Goal: Task Accomplishment & Management: Use online tool/utility

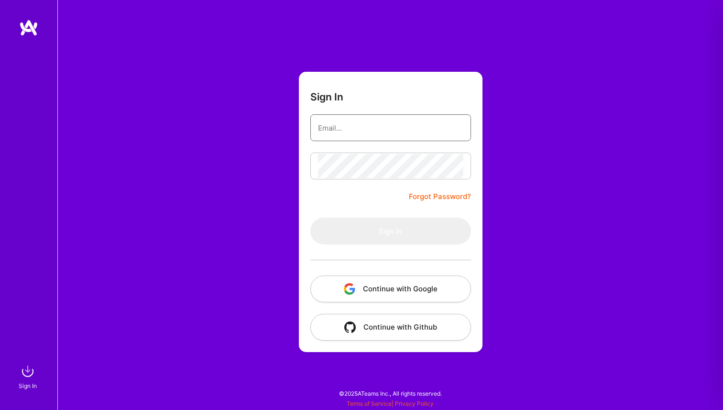
click at [346, 135] on input "email" at bounding box center [390, 128] width 145 height 24
type input "[EMAIL_ADDRESS][DOMAIN_NAME]"
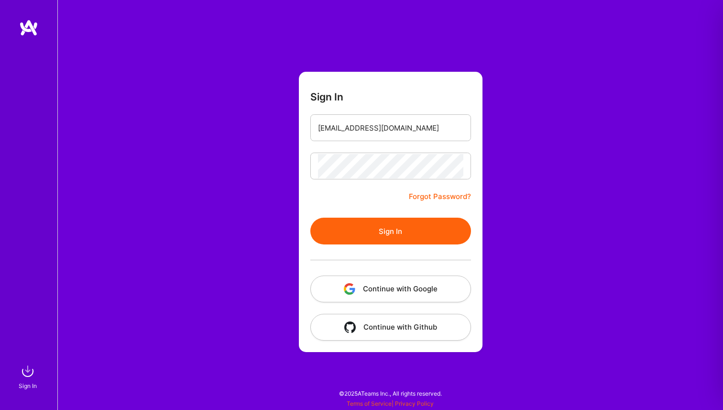
click at [391, 239] on button "Sign In" at bounding box center [390, 231] width 161 height 27
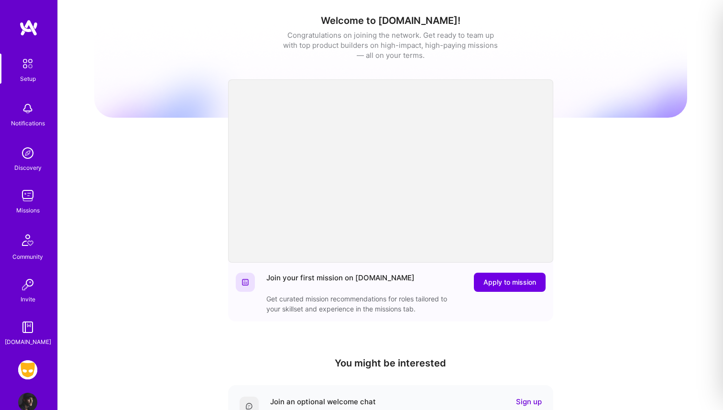
click at [27, 372] on img at bounding box center [27, 369] width 19 height 19
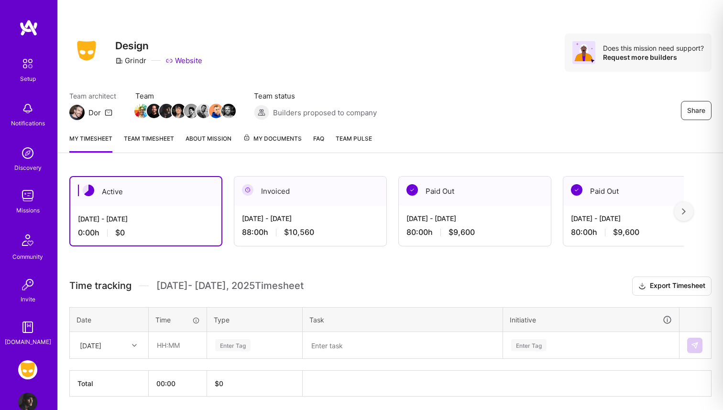
scroll to position [33, 0]
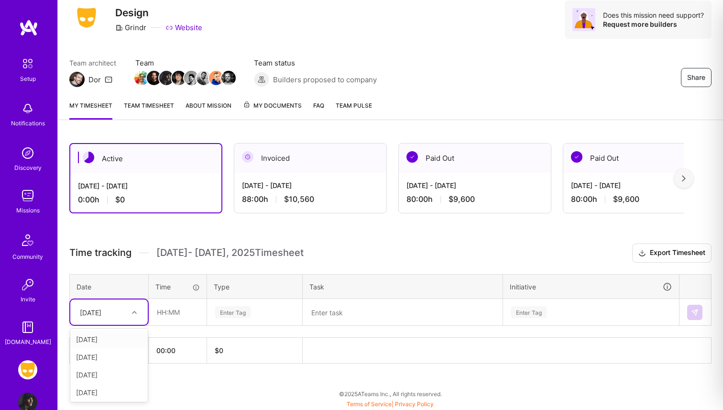
click at [101, 309] on div "[DATE]" at bounding box center [91, 312] width 22 height 10
click at [101, 340] on div "[DATE]" at bounding box center [108, 339] width 77 height 18
click at [172, 316] on input "text" at bounding box center [177, 311] width 57 height 25
type input "08:00"
click at [240, 314] on div "Enter Tag" at bounding box center [232, 312] width 35 height 15
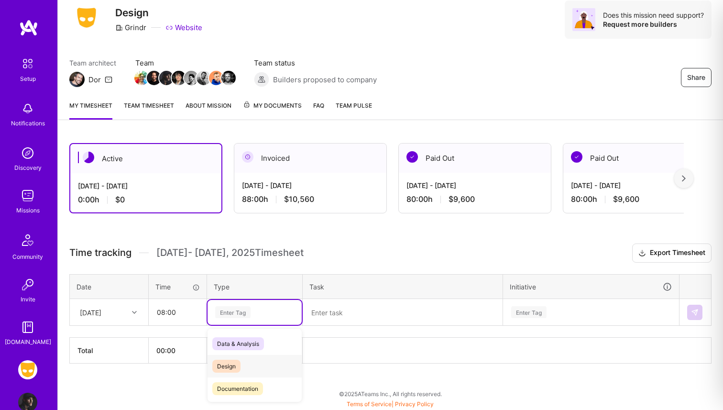
click at [246, 364] on div "Design" at bounding box center [255, 366] width 94 height 22
click at [355, 313] on textarea at bounding box center [403, 312] width 198 height 25
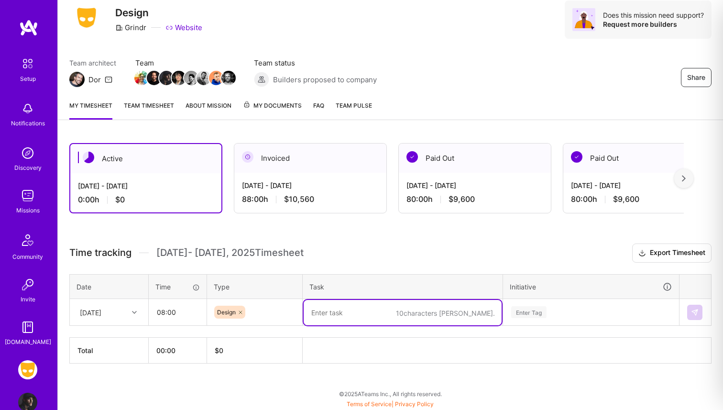
type textarea "O"
drag, startPoint x: 373, startPoint y: 310, endPoint x: 275, endPoint y: 306, distance: 98.1
click at [276, 306] on tr "[DATE] 08:00 Design Woodwork Ads Enter Tag" at bounding box center [391, 312] width 642 height 27
type textarea "Woodwork Ads"
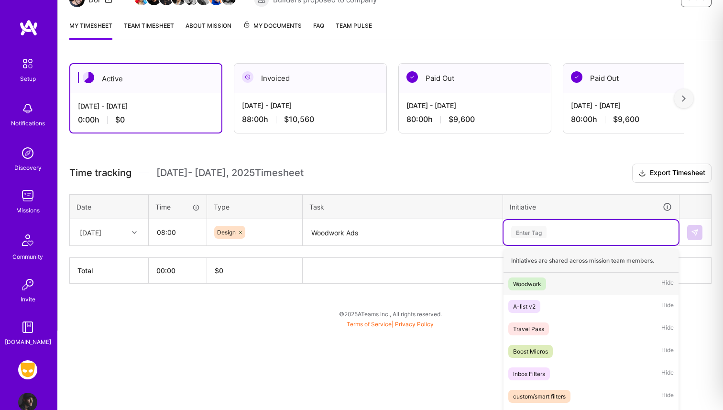
click at [539, 245] on div "option Woodwork focused, 1 of 32. 32 results available. Use Up and Down to choo…" at bounding box center [590, 232] width 175 height 25
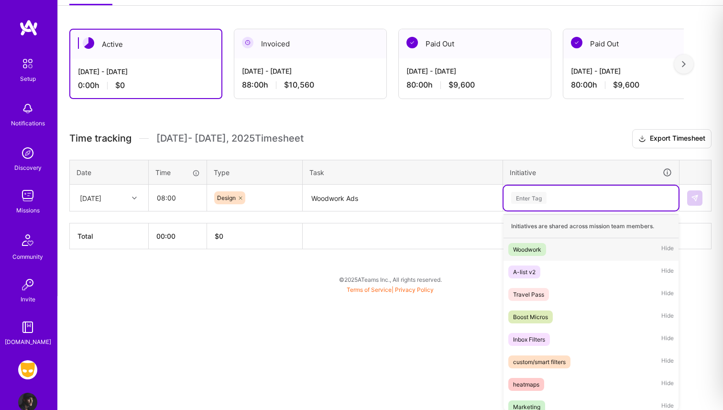
click at [534, 248] on div "Woodwork" at bounding box center [527, 249] width 28 height 10
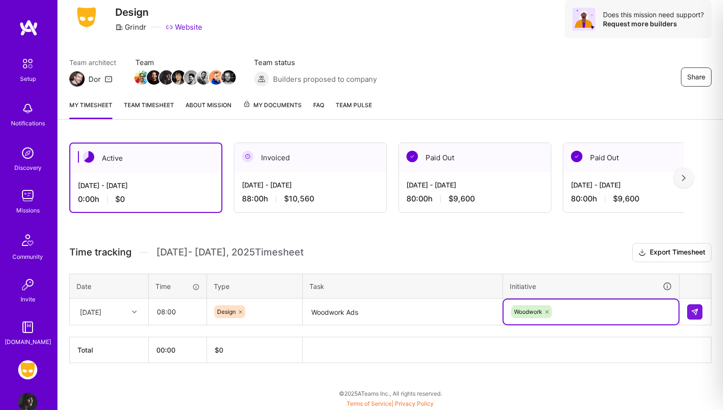
scroll to position [33, 0]
click at [696, 309] on img at bounding box center [695, 312] width 8 height 8
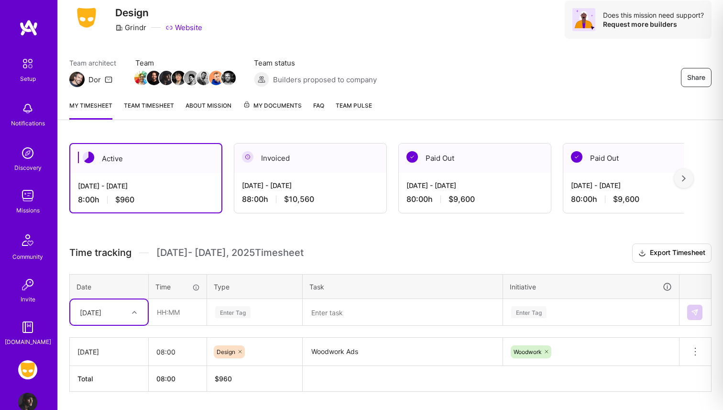
scroll to position [61, 0]
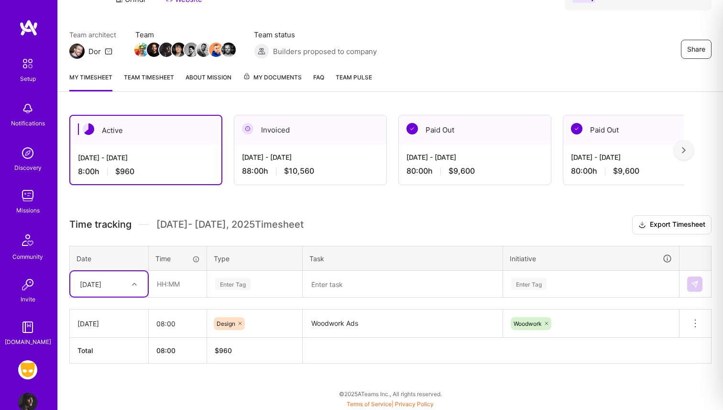
click at [102, 296] on div "option [DATE], selected. Select is focused ,type to refine list, press Down to …" at bounding box center [108, 283] width 77 height 25
click at [102, 312] on div "[DATE]" at bounding box center [108, 311] width 77 height 18
click at [172, 281] on input "text" at bounding box center [177, 283] width 57 height 25
type input "08:00"
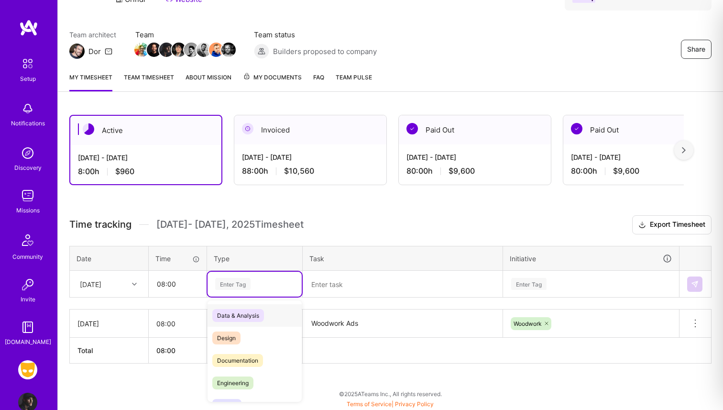
click at [242, 283] on div "Enter Tag" at bounding box center [232, 283] width 35 height 15
click at [232, 338] on span "Design" at bounding box center [226, 337] width 28 height 13
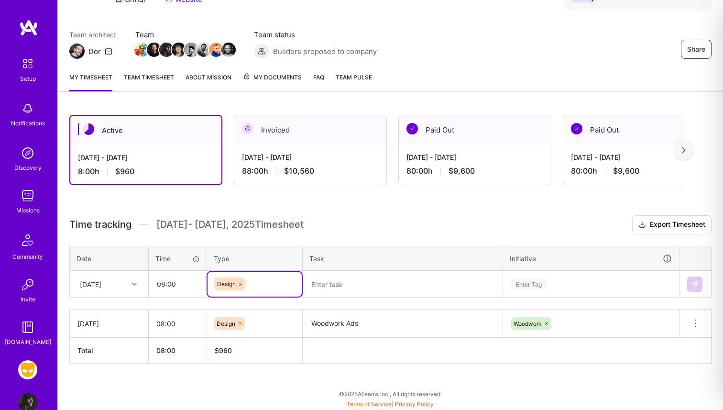
click at [332, 285] on textarea at bounding box center [403, 284] width 198 height 25
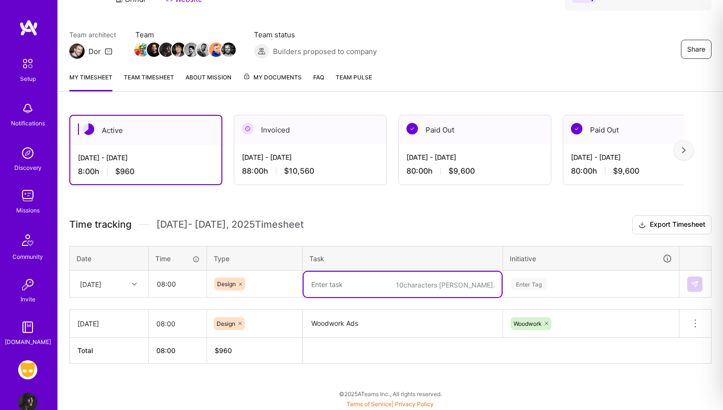
paste textarea "Woodwork Ads"
type textarea "Woodwork Ads"
click at [540, 288] on div "Enter Tag" at bounding box center [590, 283] width 175 height 25
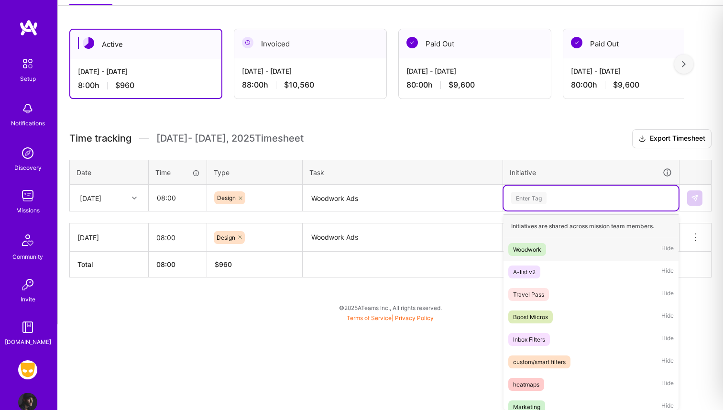
click at [539, 246] on div "Woodwork" at bounding box center [527, 249] width 28 height 10
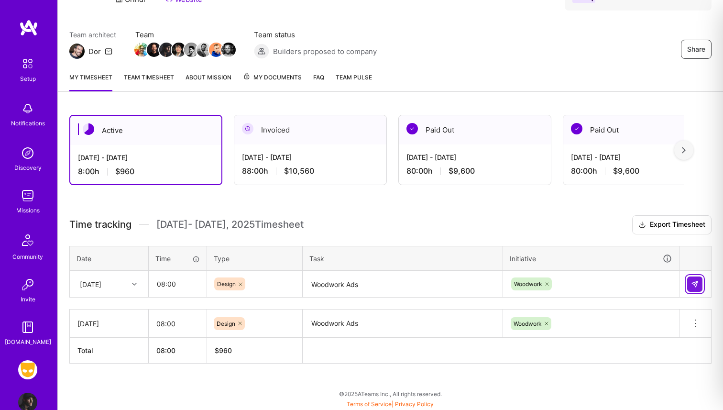
click at [695, 281] on img at bounding box center [695, 284] width 8 height 8
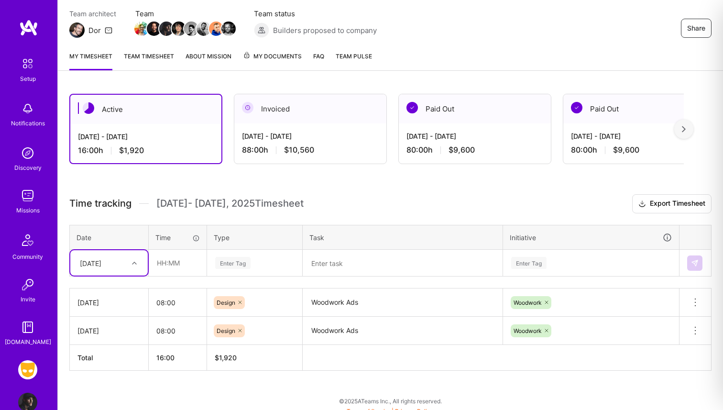
click at [110, 275] on div "option [DATE], selected. Select is focused ,type to refine list, press Down to …" at bounding box center [108, 262] width 77 height 25
click at [101, 304] on div "[DATE]" at bounding box center [108, 307] width 77 height 18
click at [170, 264] on input "text" at bounding box center [177, 262] width 57 height 25
type input "08:00"
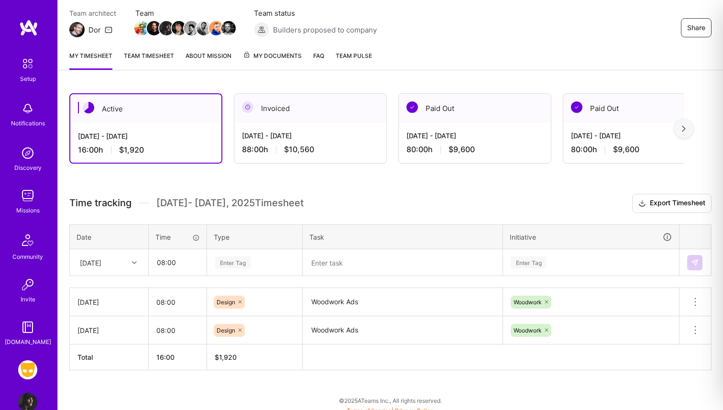
click at [240, 263] on div "Enter Tag" at bounding box center [255, 262] width 94 height 25
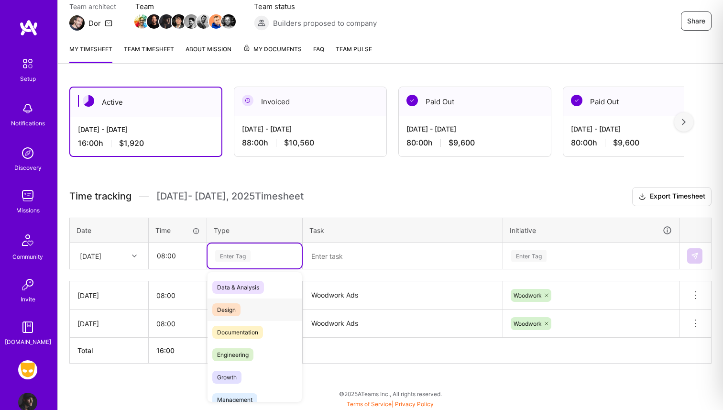
click at [234, 307] on span "Design" at bounding box center [226, 309] width 28 height 13
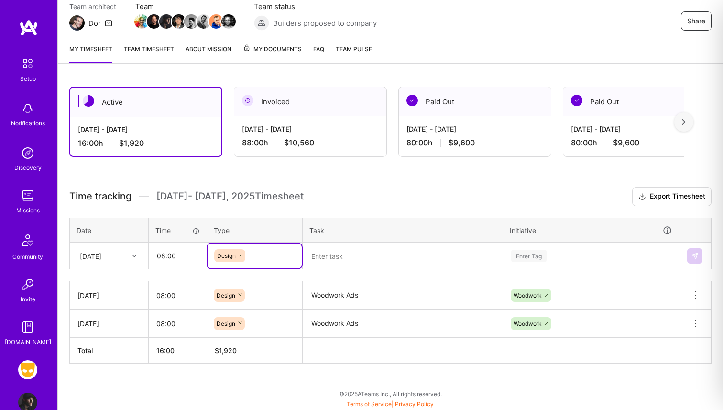
click at [339, 255] on textarea at bounding box center [403, 255] width 198 height 25
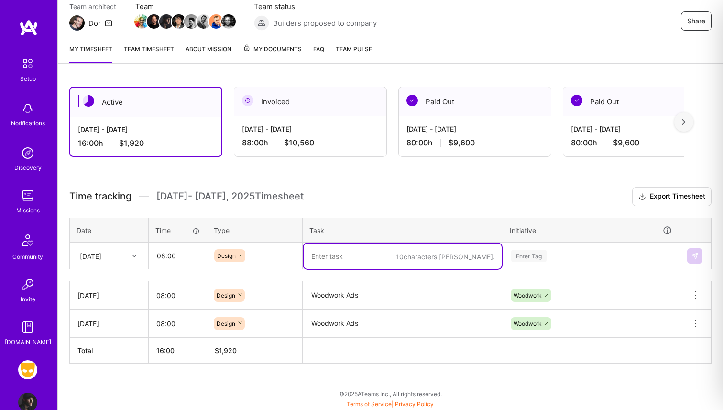
paste textarea "Woodwork Ads"
type textarea "Woodwork Ads"
click at [527, 255] on div "Enter Tag" at bounding box center [590, 255] width 175 height 25
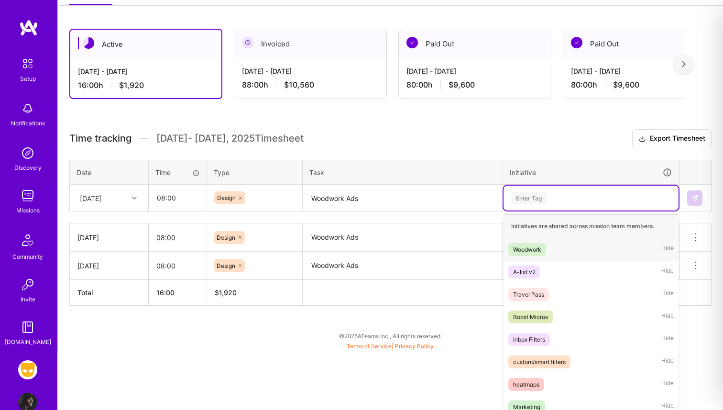
click at [532, 250] on div "Woodwork" at bounding box center [527, 249] width 28 height 10
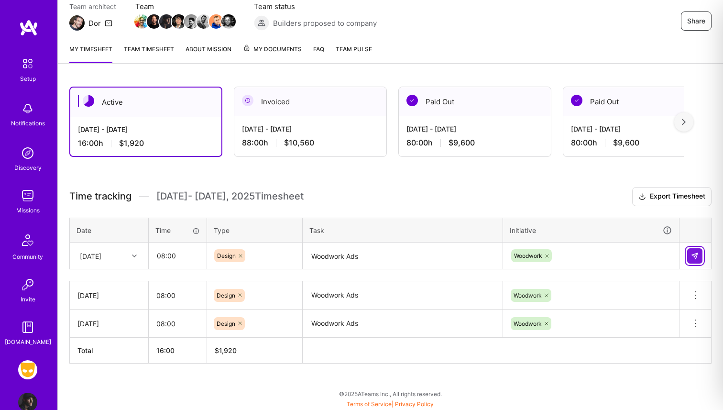
click at [698, 255] on img at bounding box center [695, 256] width 8 height 8
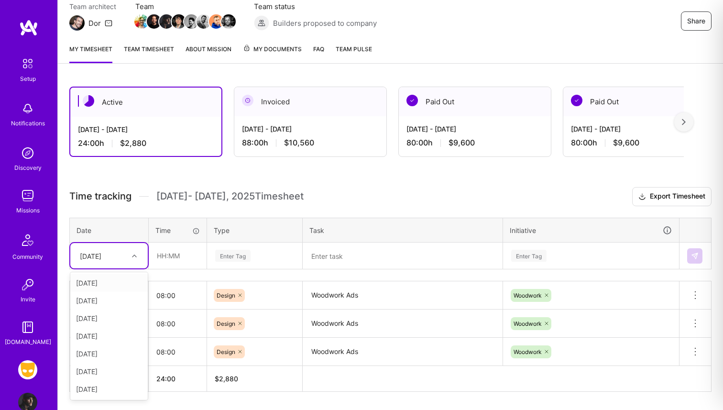
click at [101, 253] on div "[DATE]" at bounding box center [91, 256] width 22 height 10
click at [99, 349] on div "[DATE]" at bounding box center [108, 354] width 77 height 18
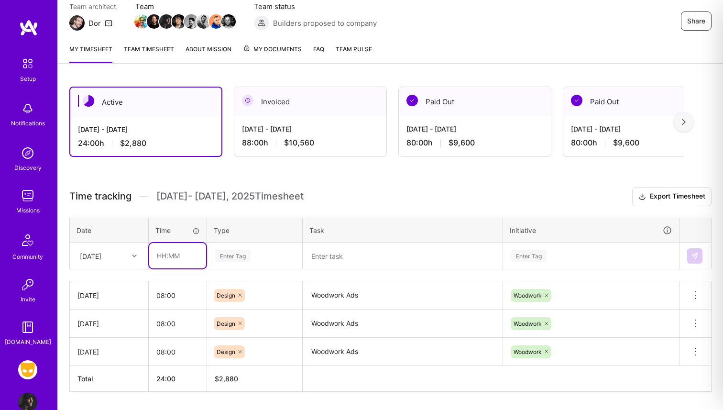
click at [165, 253] on input "text" at bounding box center [177, 255] width 57 height 25
type input "08:00"
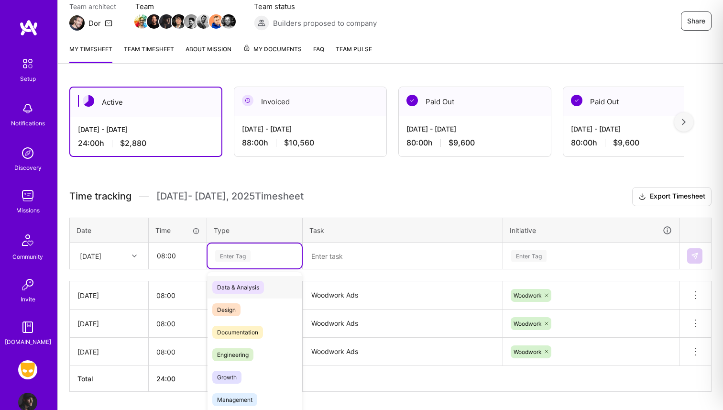
click at [238, 253] on div "Enter Tag" at bounding box center [255, 255] width 94 height 25
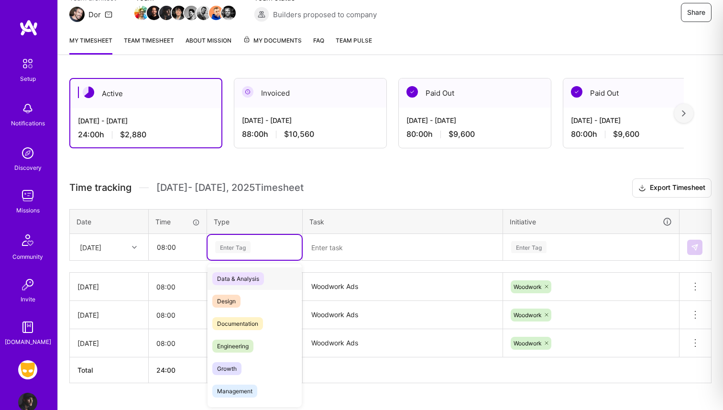
scroll to position [98, 0]
click at [236, 302] on span "Design" at bounding box center [226, 300] width 28 height 13
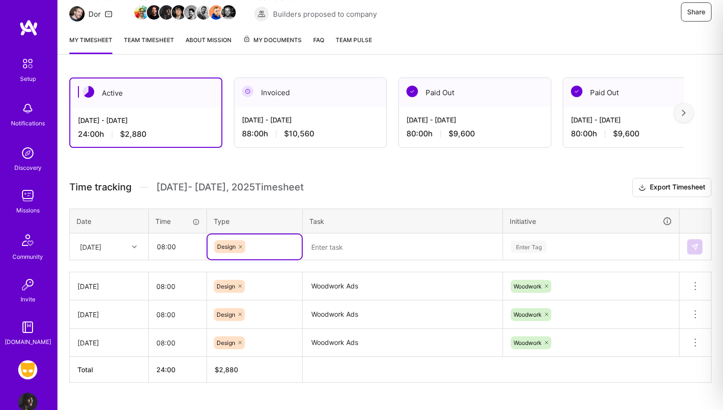
click at [326, 250] on textarea at bounding box center [403, 246] width 198 height 25
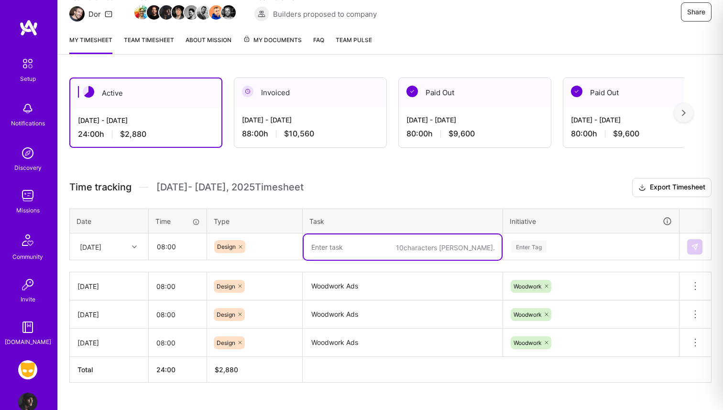
paste textarea "Woodwork Ads"
type textarea "Woodwork Ads"
click at [526, 243] on div "Enter Tag" at bounding box center [590, 246] width 175 height 25
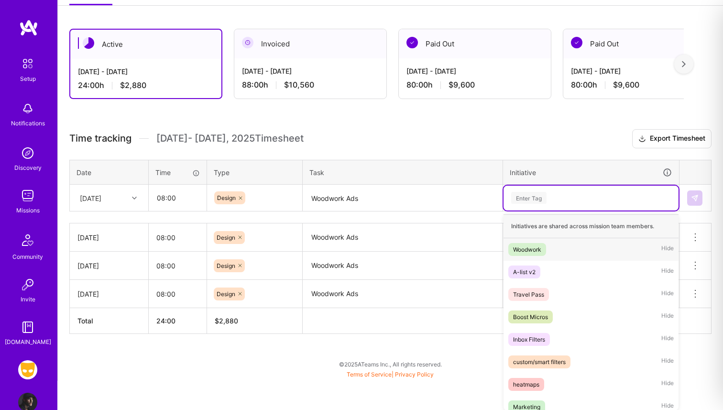
click at [527, 247] on div "Woodwork" at bounding box center [527, 249] width 28 height 10
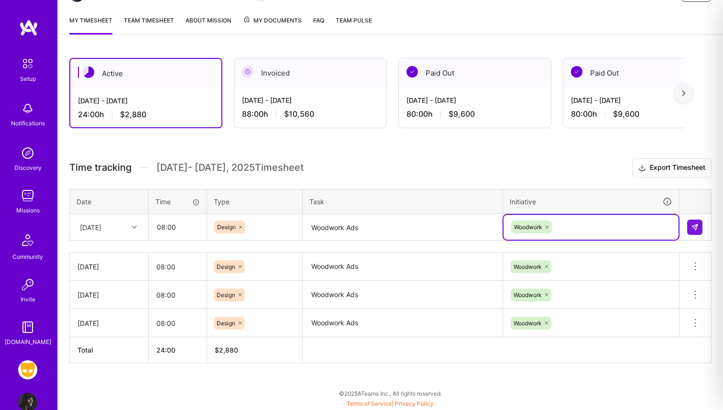
scroll to position [118, 0]
click at [694, 228] on img at bounding box center [695, 228] width 8 height 8
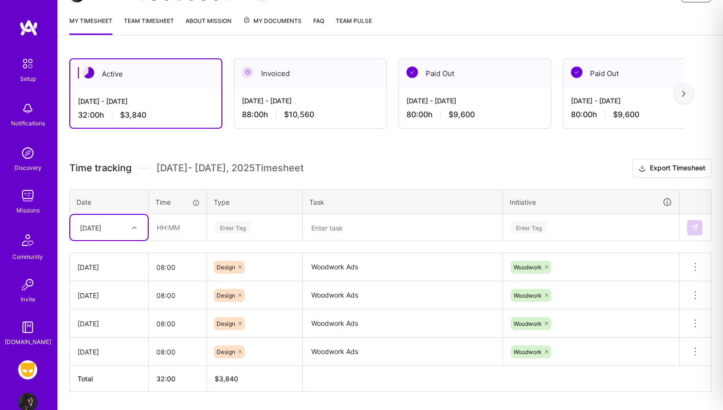
click at [117, 222] on div "[DATE]" at bounding box center [101, 227] width 53 height 16
click at [98, 342] on div "[DATE]" at bounding box center [108, 343] width 77 height 18
click at [166, 226] on input "text" at bounding box center [177, 227] width 57 height 25
type input "08:00"
click at [243, 222] on div "Enter Tag" at bounding box center [232, 227] width 35 height 15
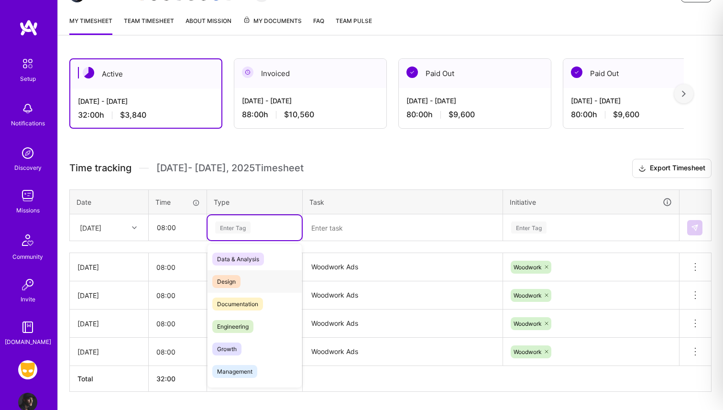
click at [238, 278] on span "Design" at bounding box center [226, 281] width 28 height 13
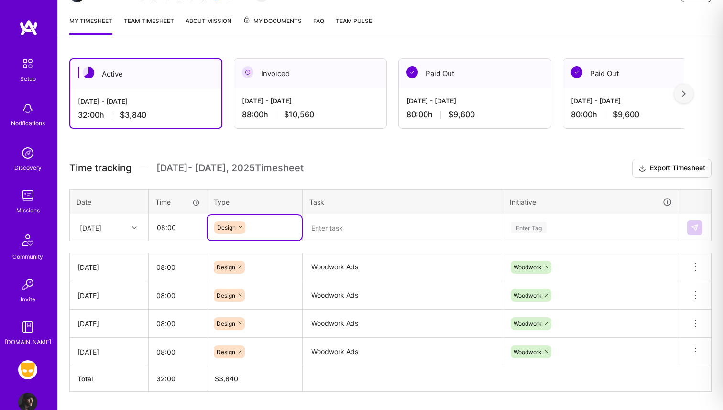
click at [333, 230] on textarea at bounding box center [403, 227] width 198 height 25
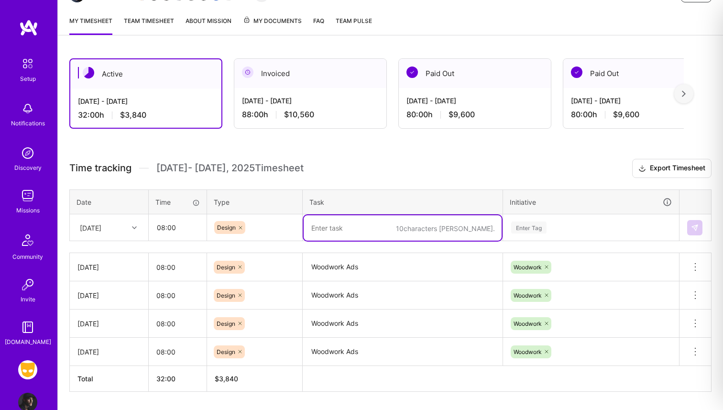
paste textarea "Woodwork Ads"
type textarea "Woodwork Ads"
click at [525, 229] on div "Enter Tag" at bounding box center [590, 227] width 175 height 25
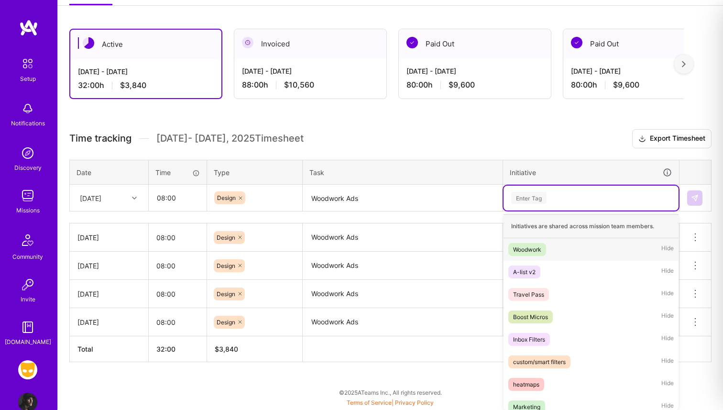
click at [529, 255] on div "Woodwork Hide" at bounding box center [590, 249] width 175 height 22
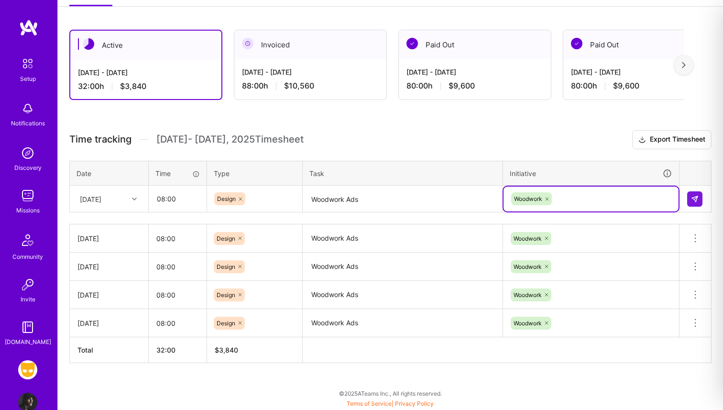
scroll to position [146, 0]
click at [696, 200] on img at bounding box center [695, 200] width 8 height 8
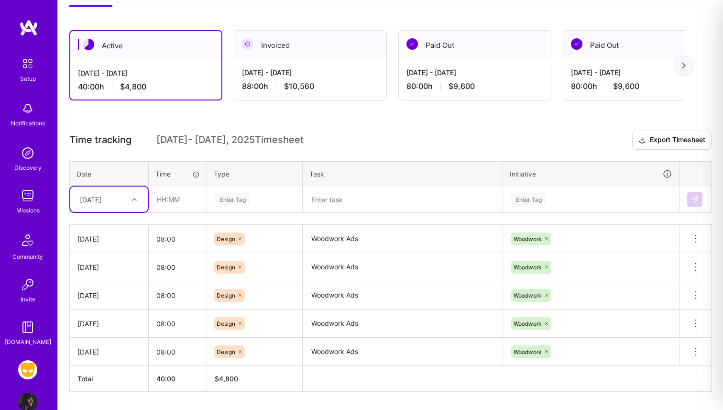
click at [87, 196] on div "[DATE]" at bounding box center [91, 199] width 22 height 10
click at [100, 334] on div "[DATE]" at bounding box center [108, 333] width 77 height 18
click at [171, 202] on input "text" at bounding box center [177, 198] width 57 height 25
type input "08:00"
click at [246, 196] on div "Enter Tag" at bounding box center [232, 199] width 35 height 15
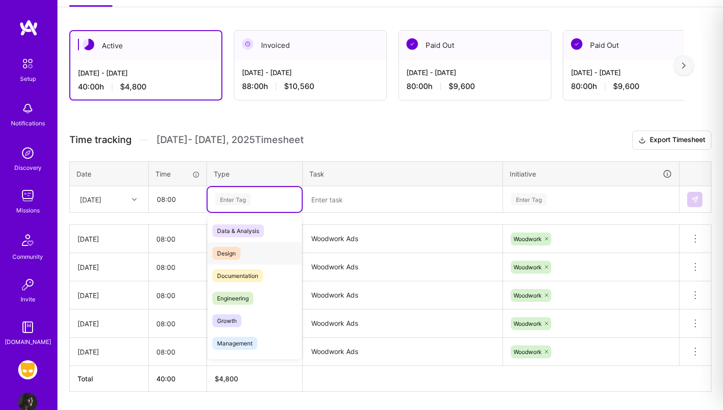
click at [232, 250] on span "Design" at bounding box center [226, 253] width 28 height 13
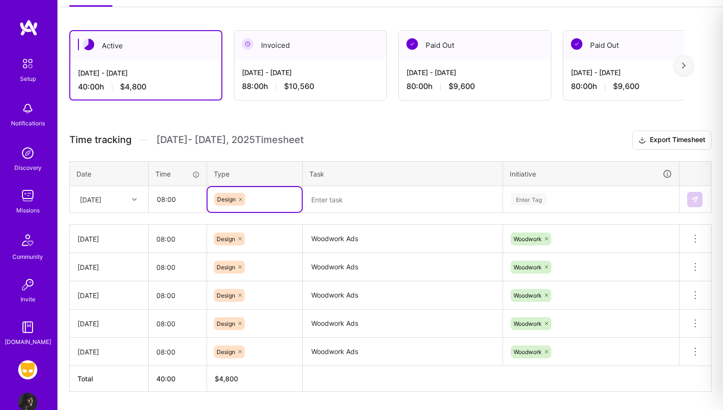
click at [320, 201] on textarea at bounding box center [403, 199] width 198 height 25
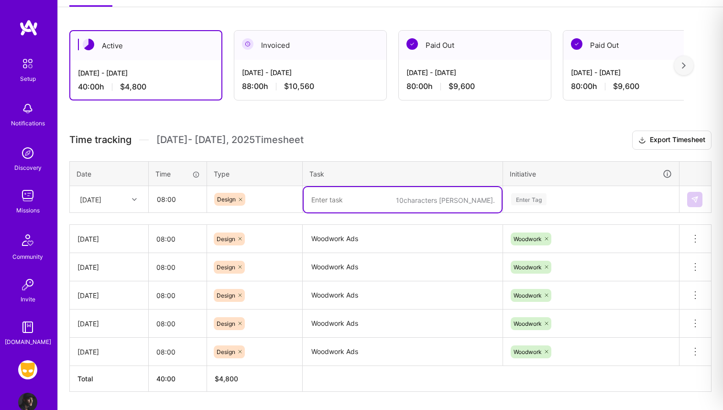
paste textarea "Woodwork Ads"
type textarea "Woodwork Ads"
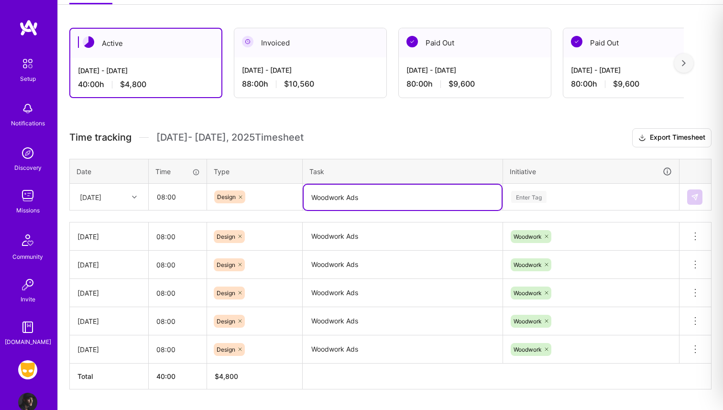
click at [531, 199] on div "Enter Tag" at bounding box center [528, 196] width 35 height 15
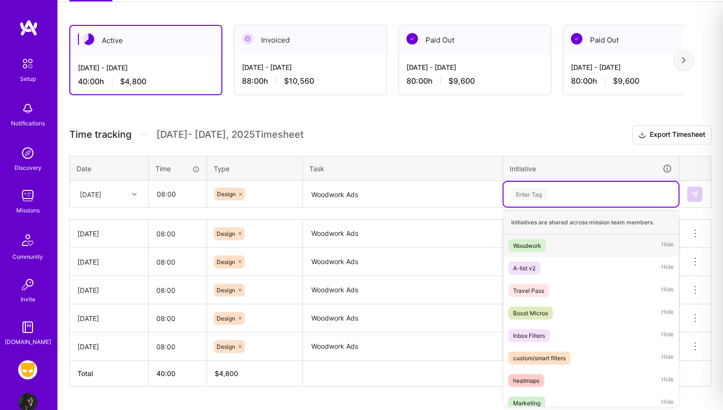
click at [532, 244] on div "Woodwork" at bounding box center [527, 246] width 28 height 10
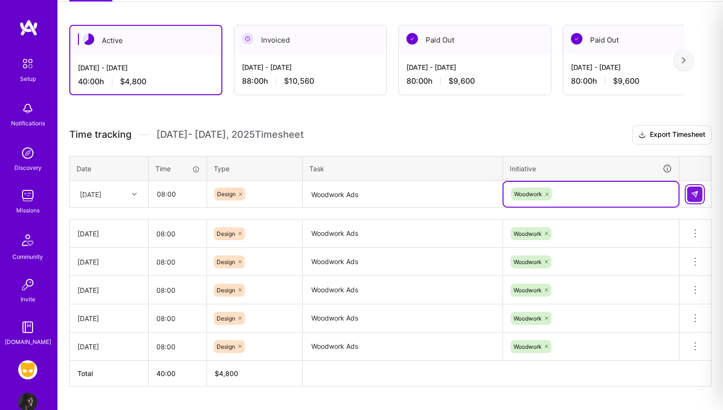
click at [695, 197] on img at bounding box center [695, 194] width 8 height 8
